Goal: Task Accomplishment & Management: Manage account settings

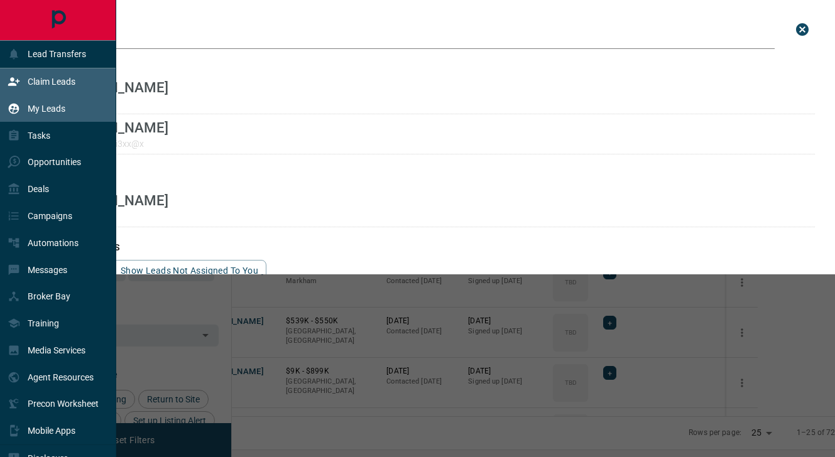
scroll to position [345, 597]
click at [57, 85] on p "Claim Leads" at bounding box center [52, 82] width 48 height 10
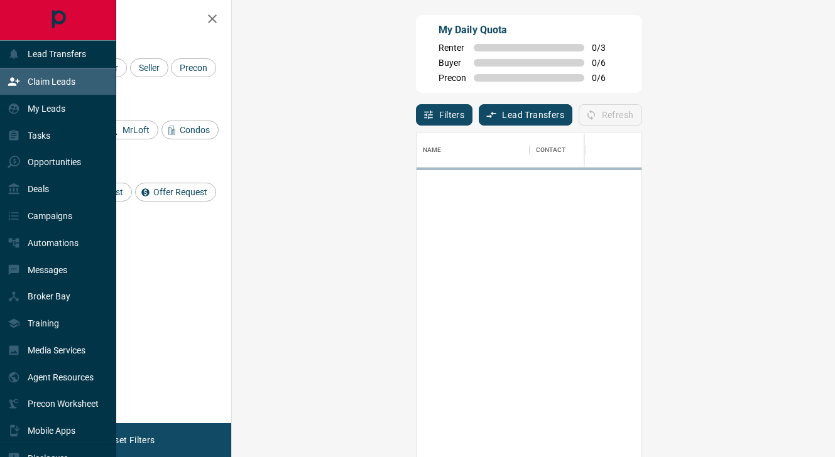
scroll to position [345, 576]
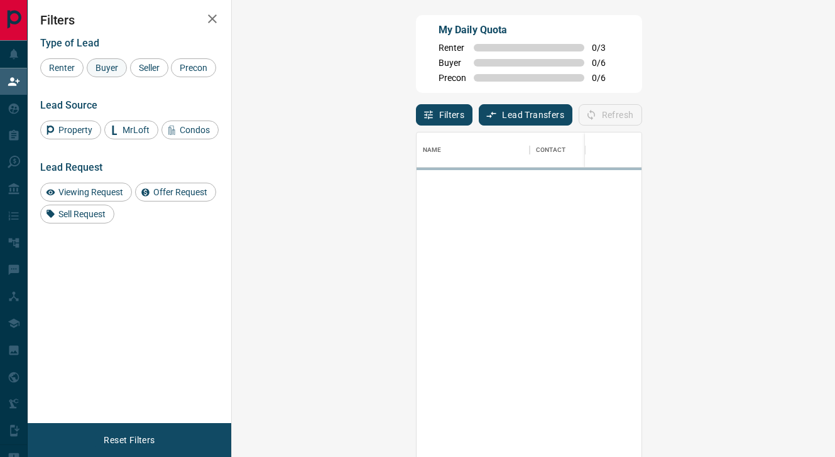
click at [113, 67] on span "Buyer" at bounding box center [106, 68] width 31 height 10
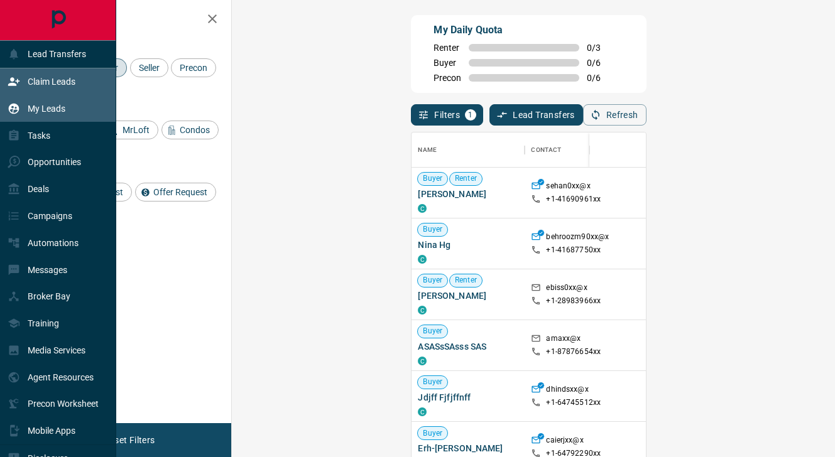
click at [41, 106] on p "My Leads" at bounding box center [47, 109] width 38 height 10
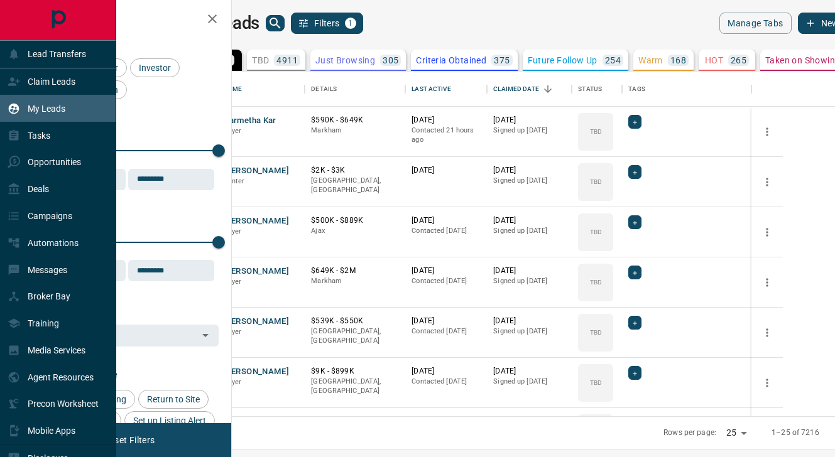
scroll to position [345, 597]
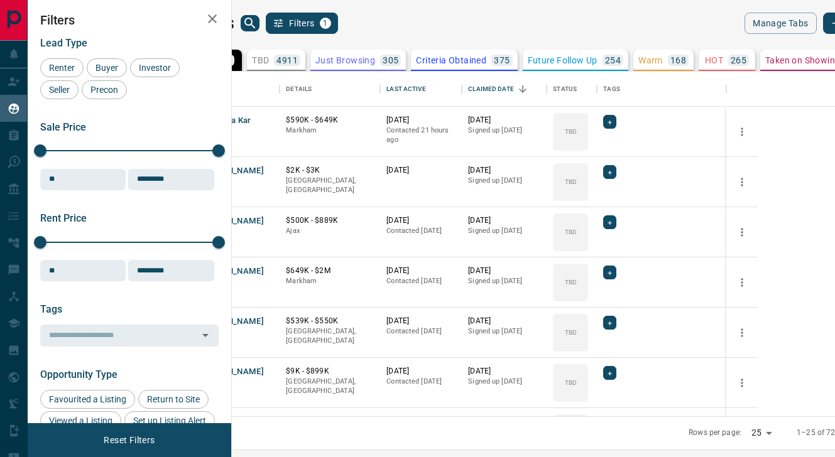
click at [257, 23] on icon "search button" at bounding box center [249, 23] width 15 height 15
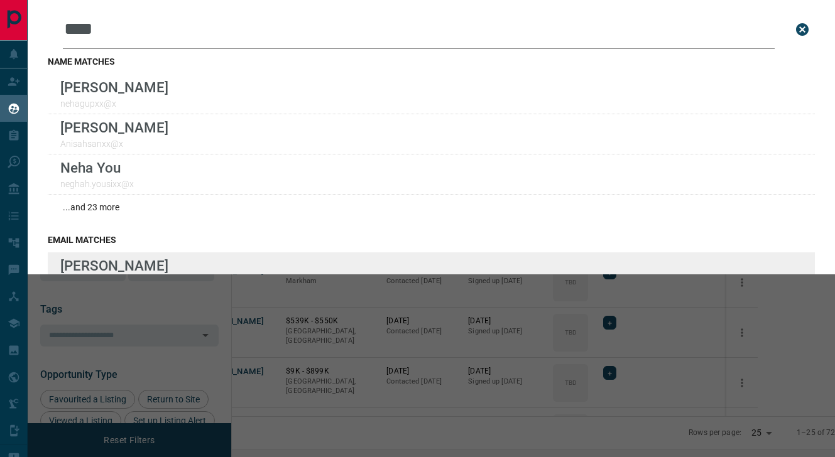
click at [0, 0] on div "Lead Transfers Claim Leads My Leads Tasks Opportunities Deals Campaigns Automat…" at bounding box center [417, 220] width 835 height 441
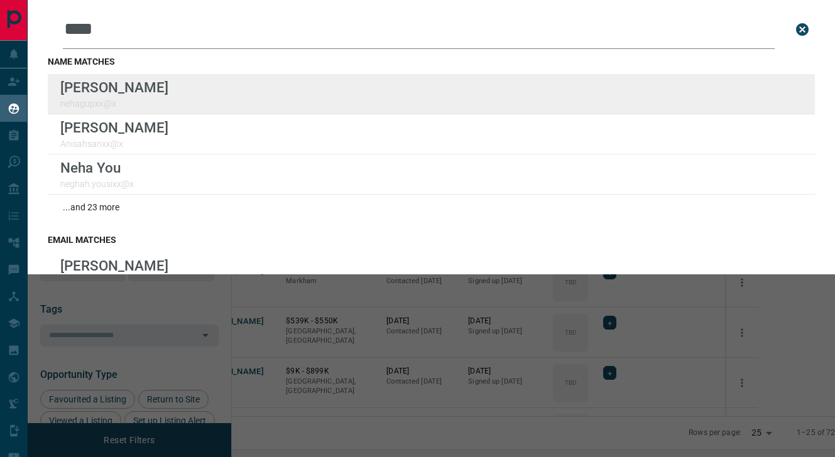
click at [0, 0] on div "Lead Transfers Claim Leads My Leads Tasks Opportunities Deals Campaigns Automat…" at bounding box center [417, 220] width 835 height 441
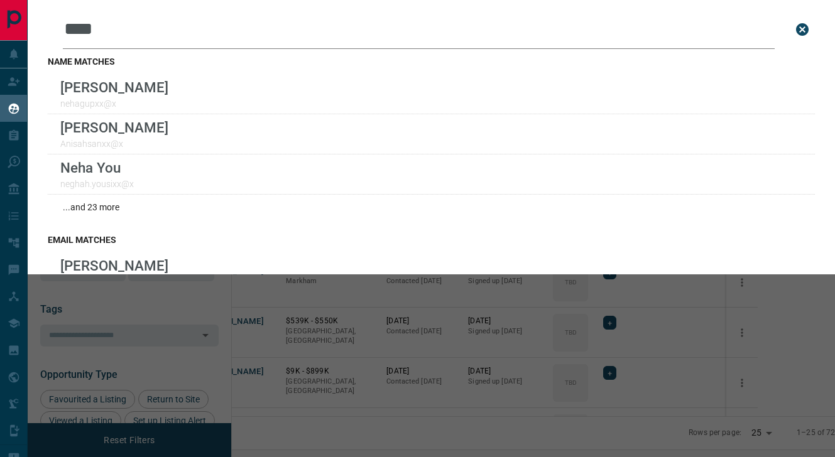
click at [122, 31] on input "****" at bounding box center [418, 29] width 711 height 39
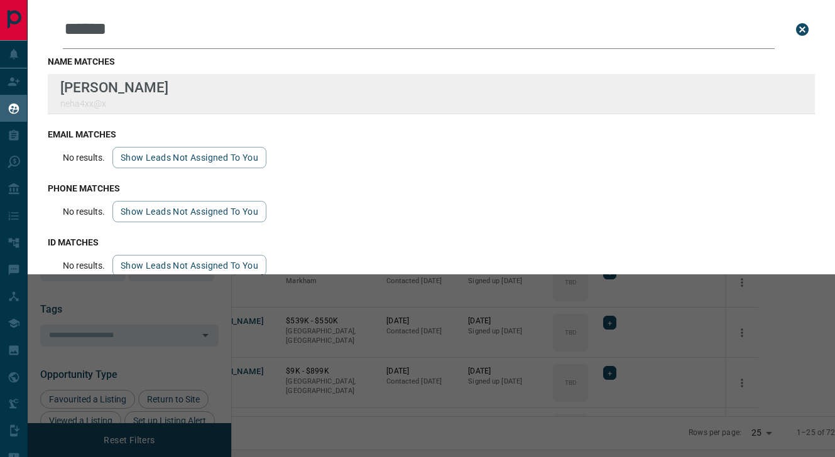
type input "******"
click at [0, 0] on div "Lead Transfers Claim Leads My Leads Tasks Opportunities Deals Campaigns Automat…" at bounding box center [417, 220] width 835 height 441
